Goal: Find specific page/section: Find specific page/section

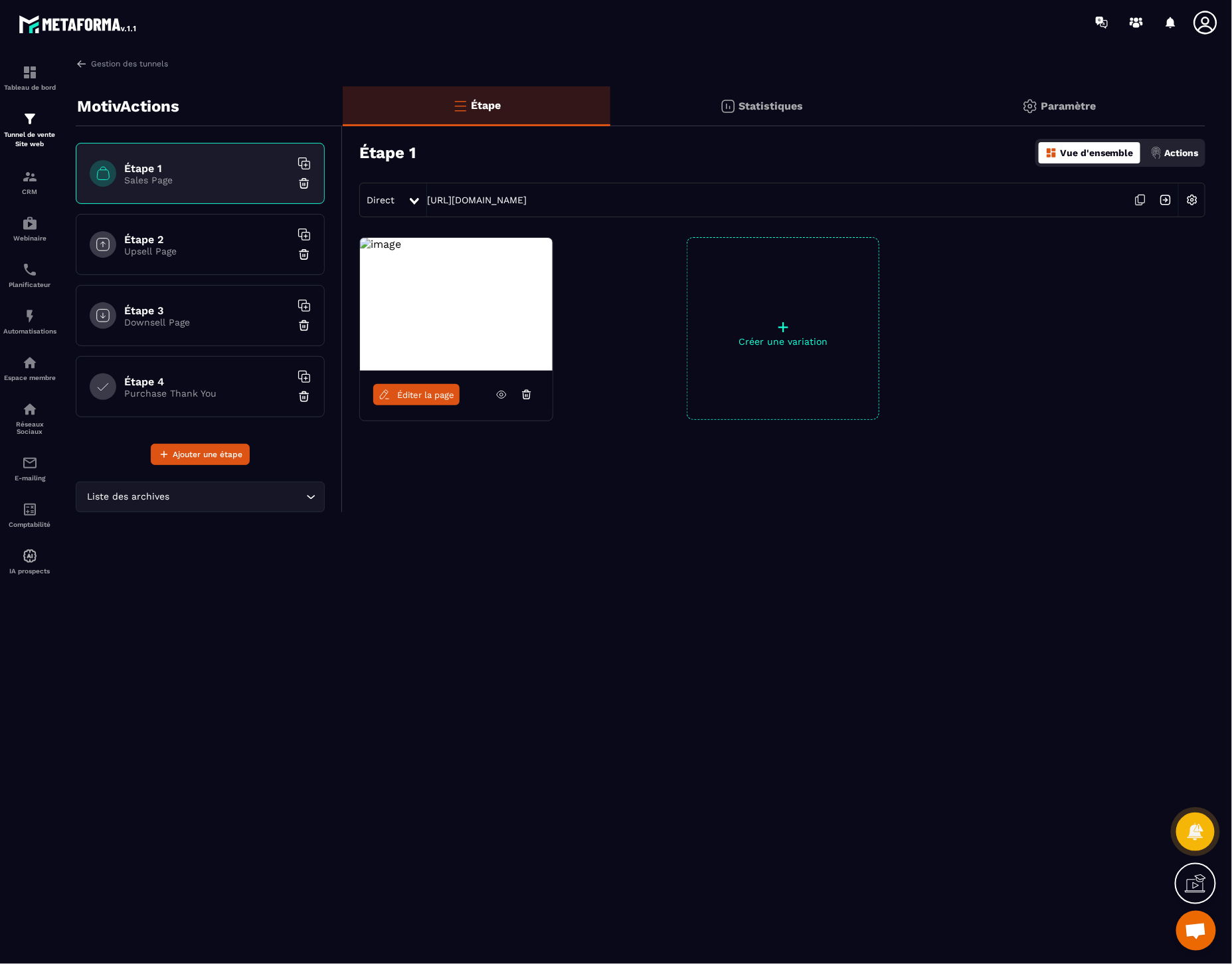
click at [142, 317] on p "Downsell Page" at bounding box center [207, 322] width 166 height 10
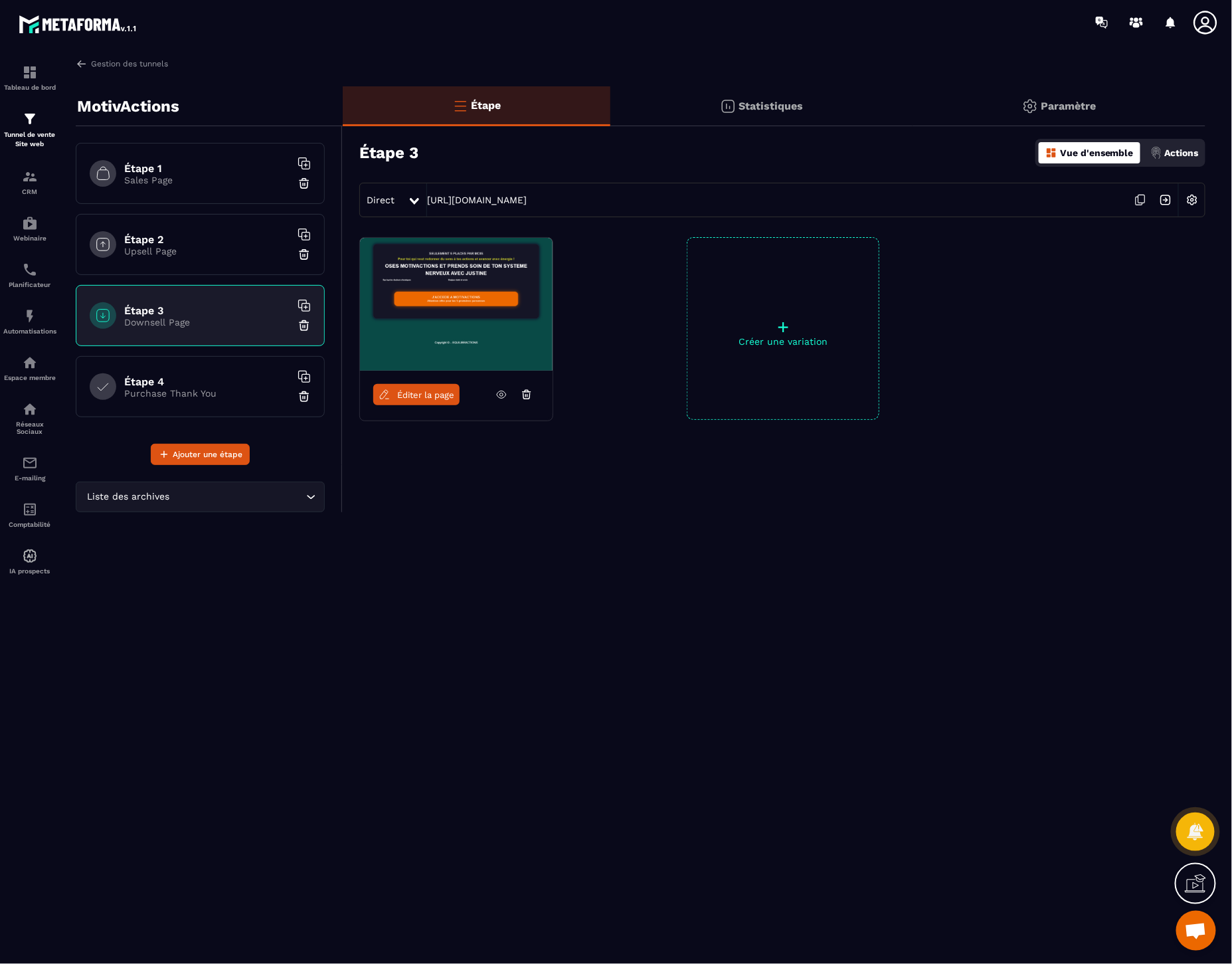
click at [221, 180] on p "Sales Page" at bounding box center [207, 180] width 166 height 10
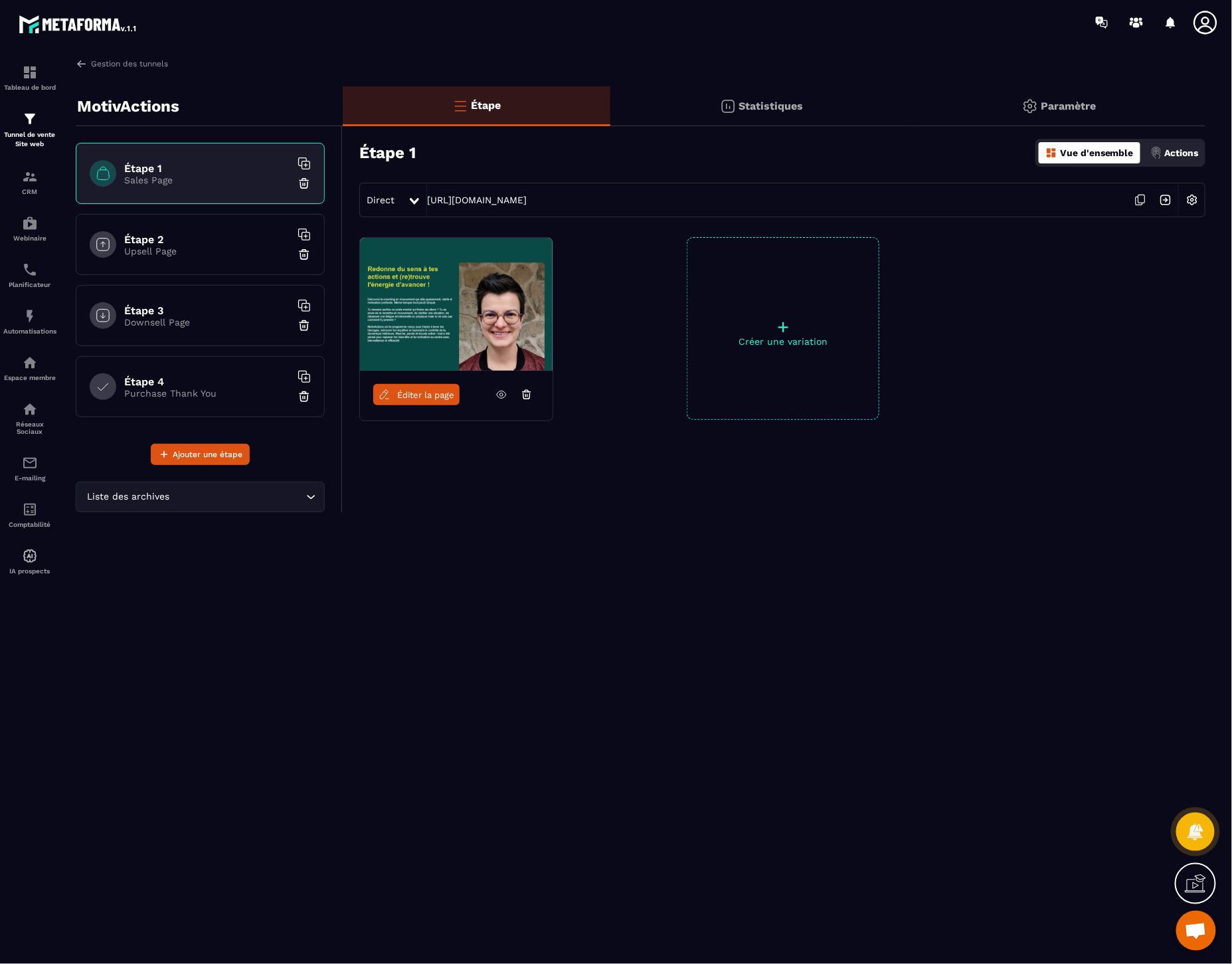
click at [500, 397] on icon at bounding box center [501, 395] width 12 height 12
click at [423, 393] on span "Éditer la page" at bounding box center [425, 395] width 57 height 10
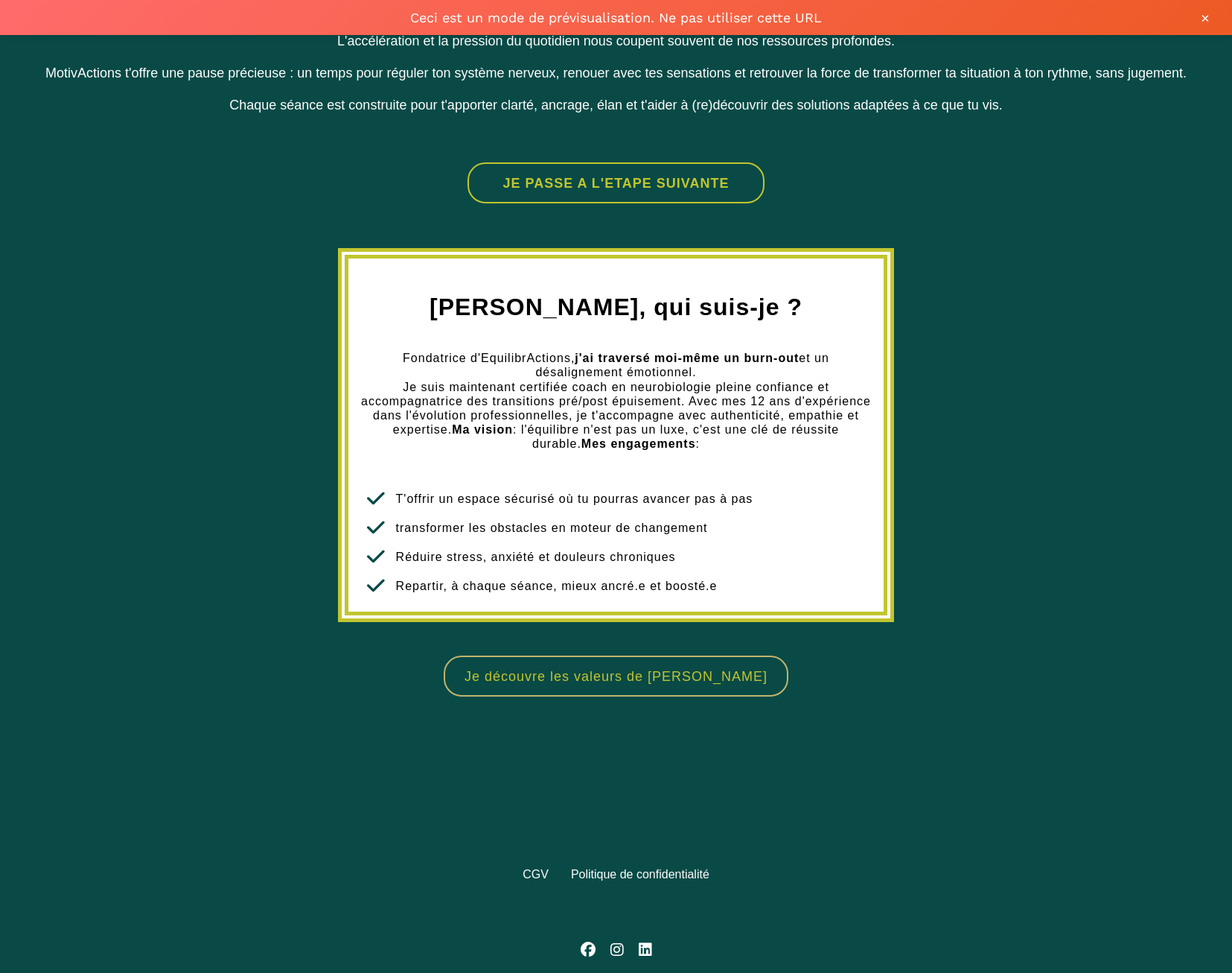
scroll to position [1334, 0]
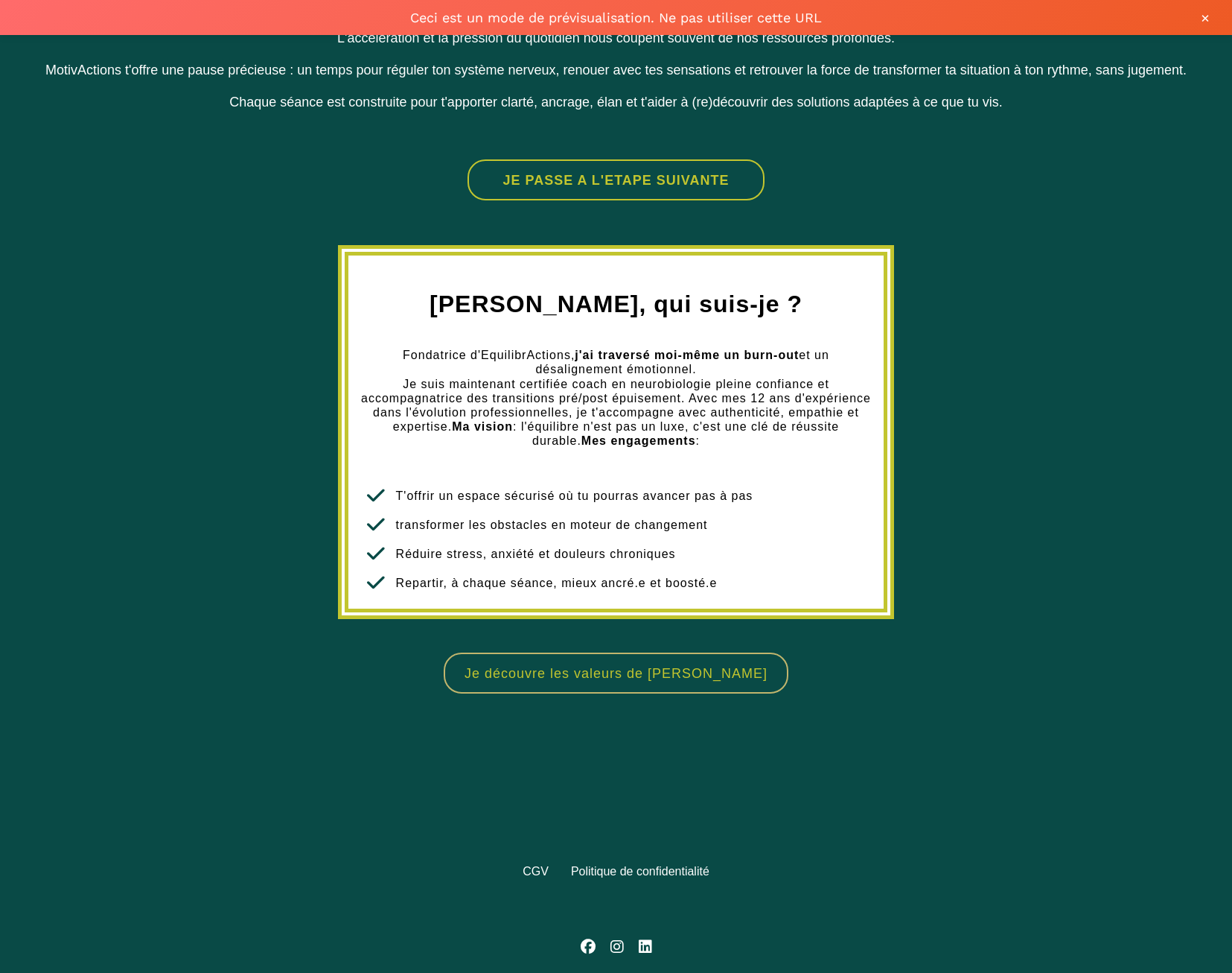
click at [621, 159] on button "JE PASSE A L'ETAPE SUIVANTE" at bounding box center [616, 179] width 297 height 41
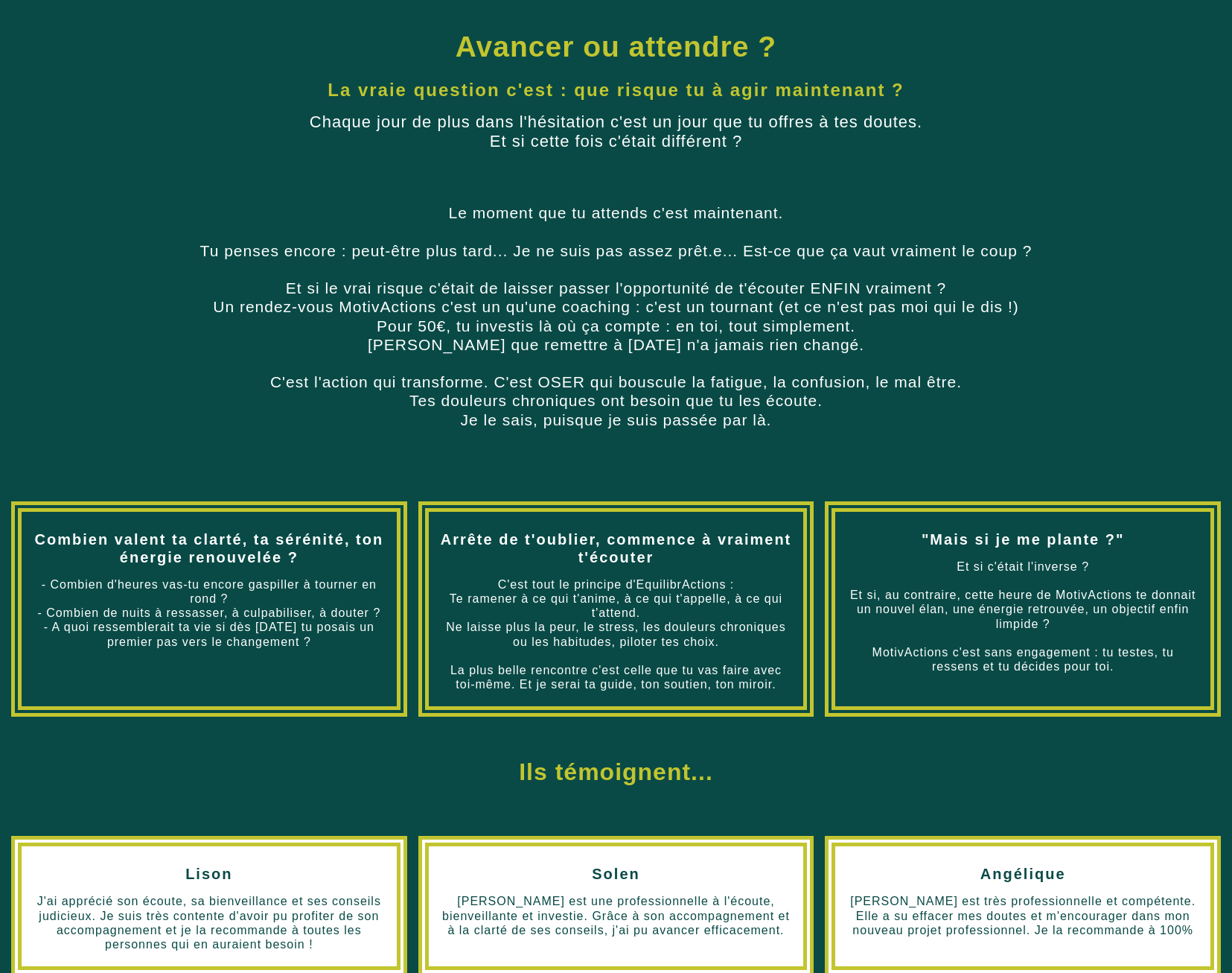
scroll to position [557, 0]
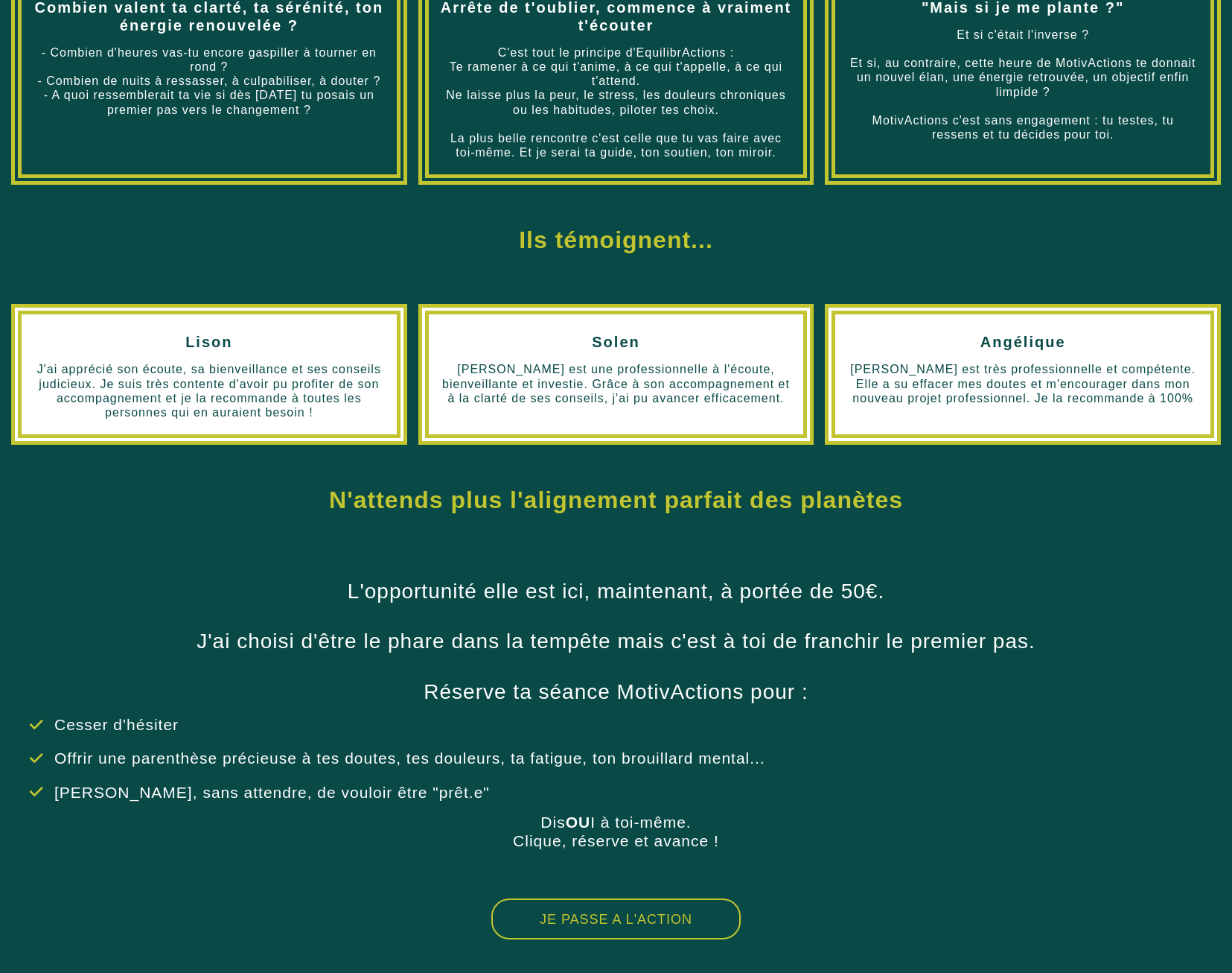
click at [646, 937] on button "JE PASSE A L'ACTION" at bounding box center [616, 918] width 249 height 41
